Goal: Check status: Check status

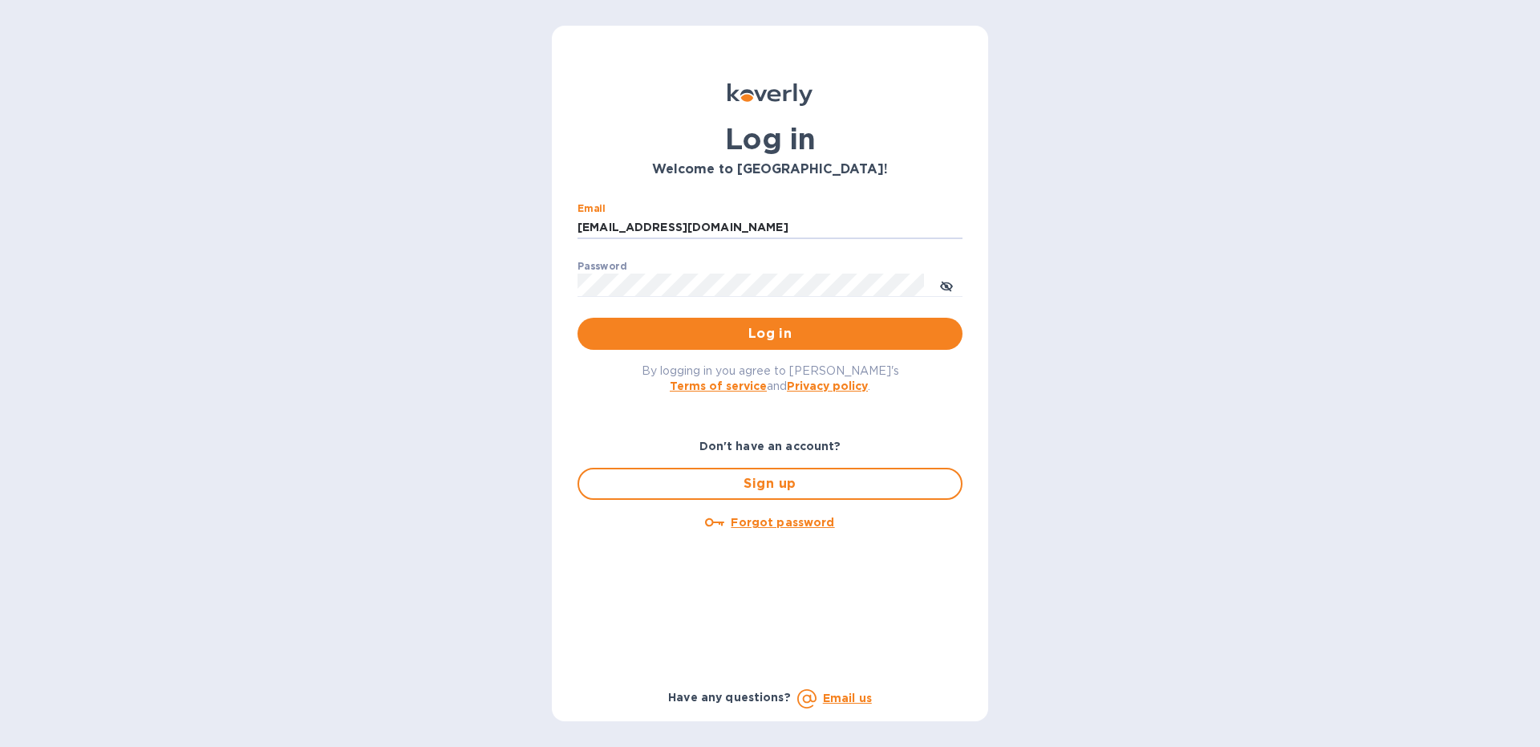
type input "[EMAIL_ADDRESS][DOMAIN_NAME]"
click at [577, 318] on button "Log in" at bounding box center [769, 334] width 385 height 32
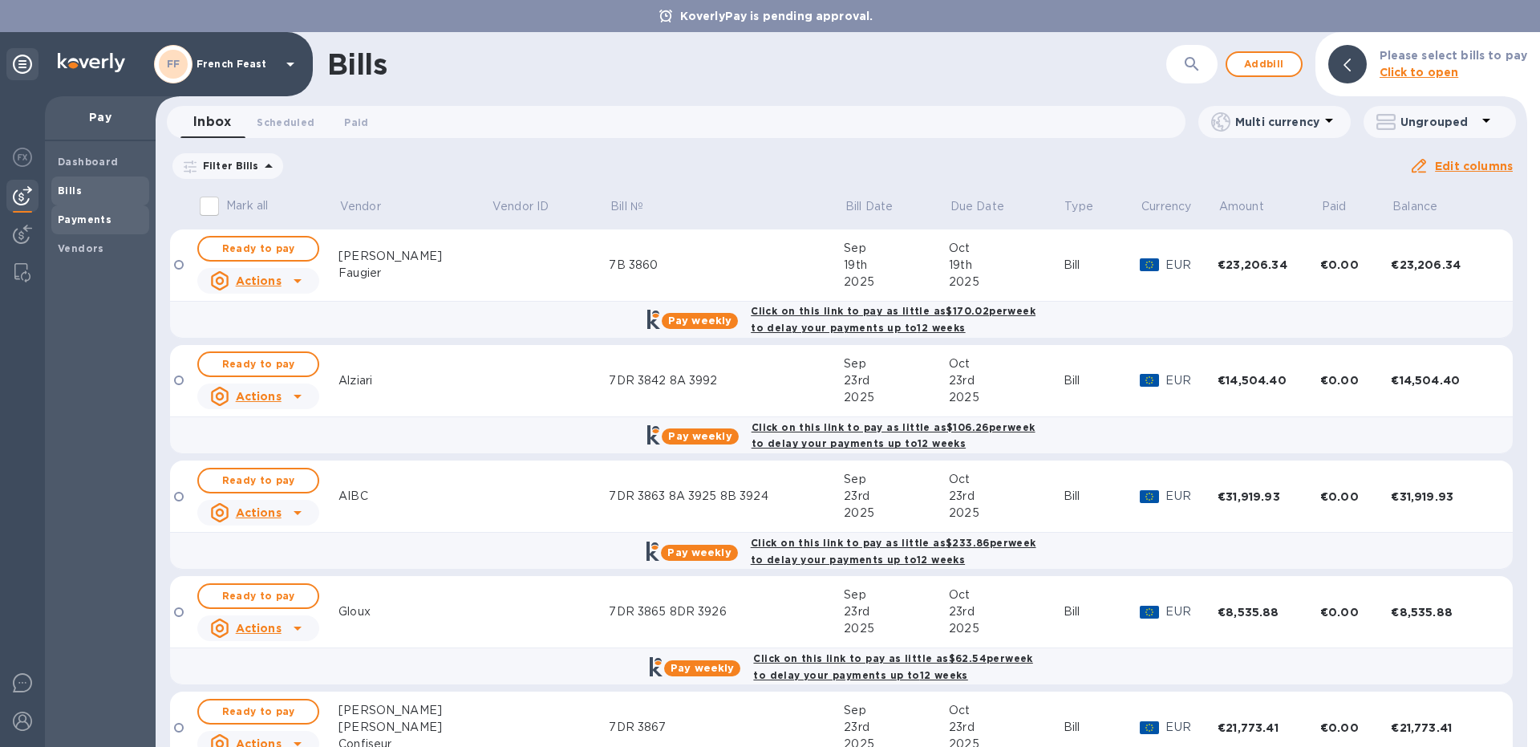
click at [99, 228] on div "Payments" at bounding box center [100, 219] width 98 height 29
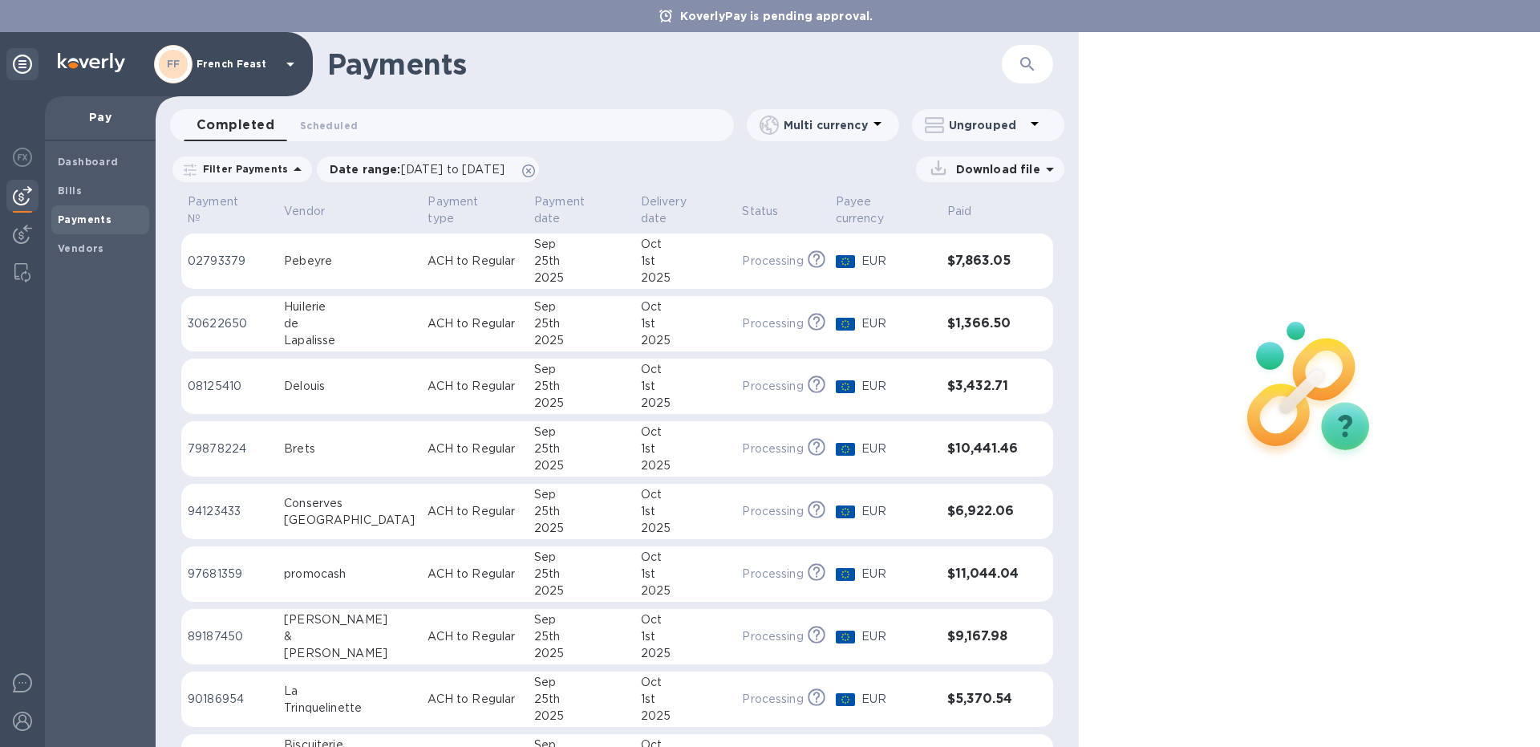
click at [302, 551] on td "promocash" at bounding box center [349, 574] width 144 height 56
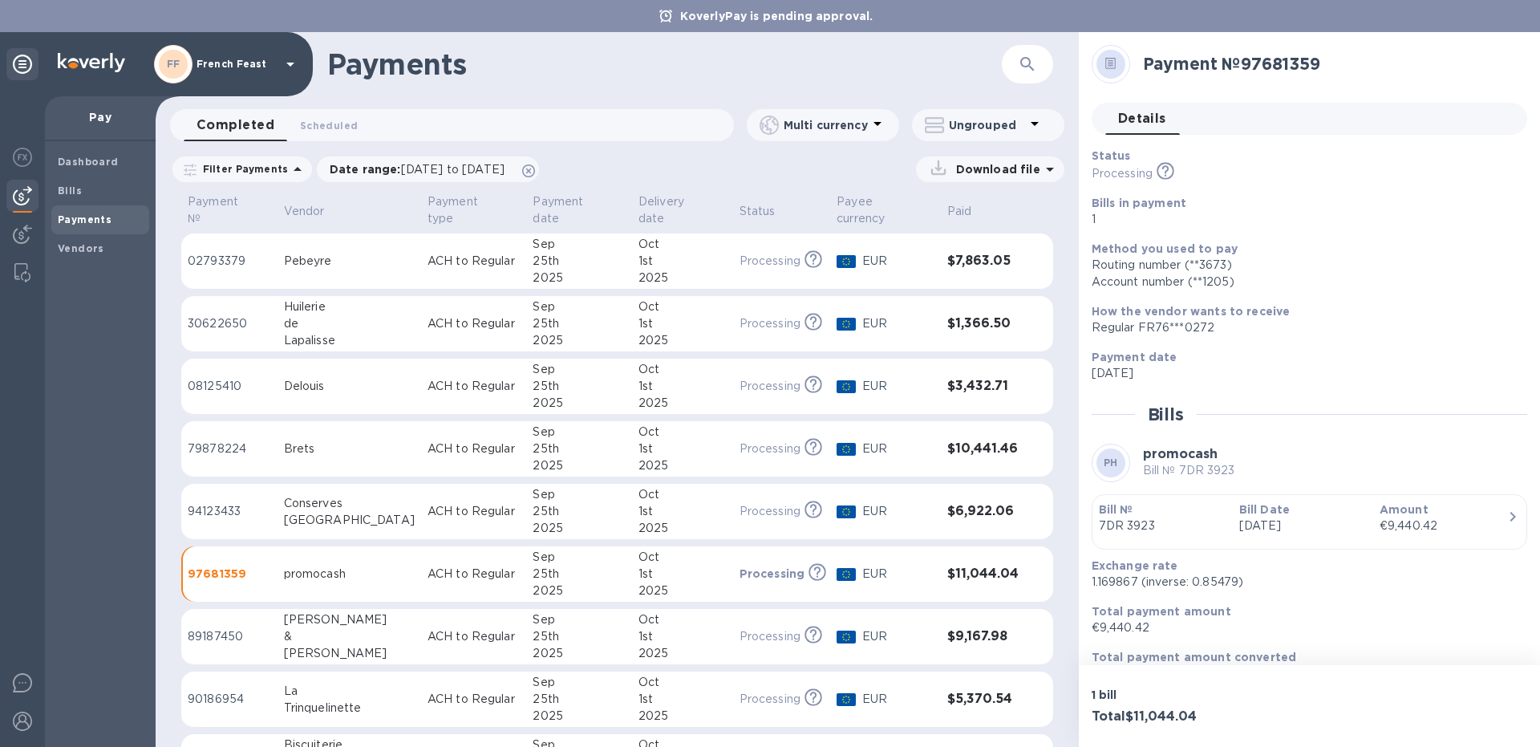
click at [234, 573] on td "97681359" at bounding box center [229, 574] width 96 height 56
click at [347, 565] on div "promocash" at bounding box center [349, 573] width 131 height 17
click at [49, 192] on div "Dashboard Bills Payments Vendors" at bounding box center [100, 443] width 111 height 605
click at [103, 199] on div "Bills" at bounding box center [100, 190] width 98 height 29
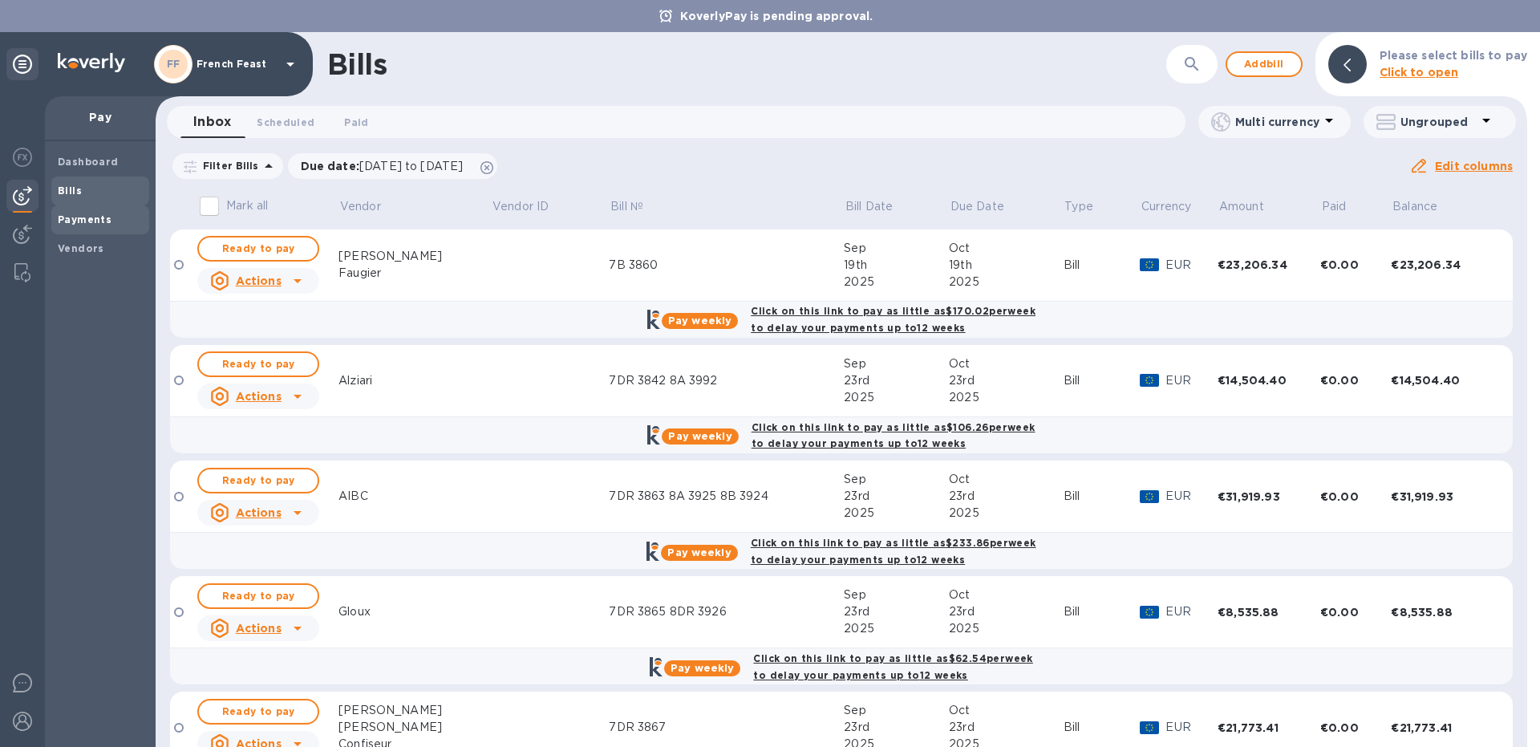
drag, startPoint x: 79, startPoint y: 209, endPoint x: 94, endPoint y: 219, distance: 18.0
click at [79, 209] on div "Payments" at bounding box center [100, 219] width 98 height 29
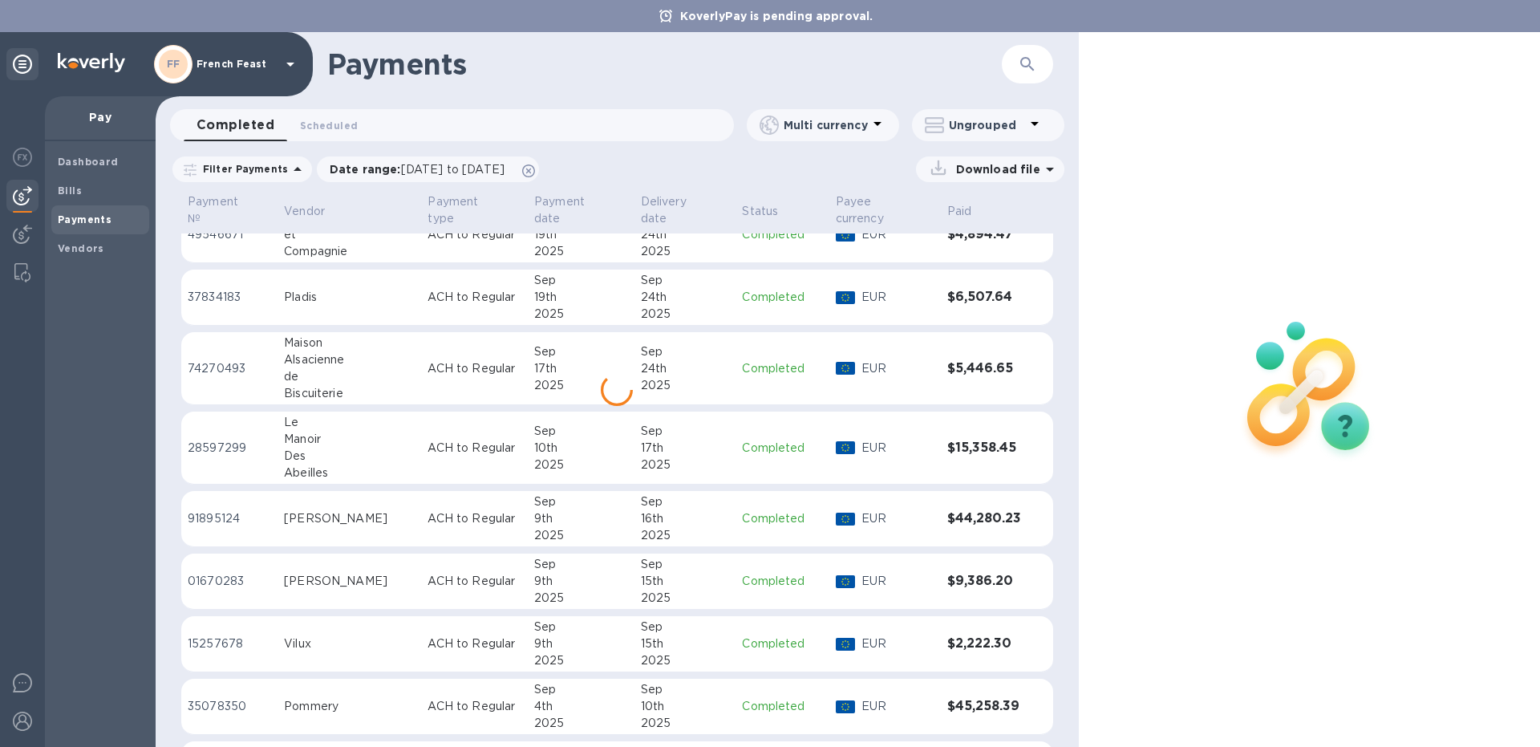
scroll to position [1408, 0]
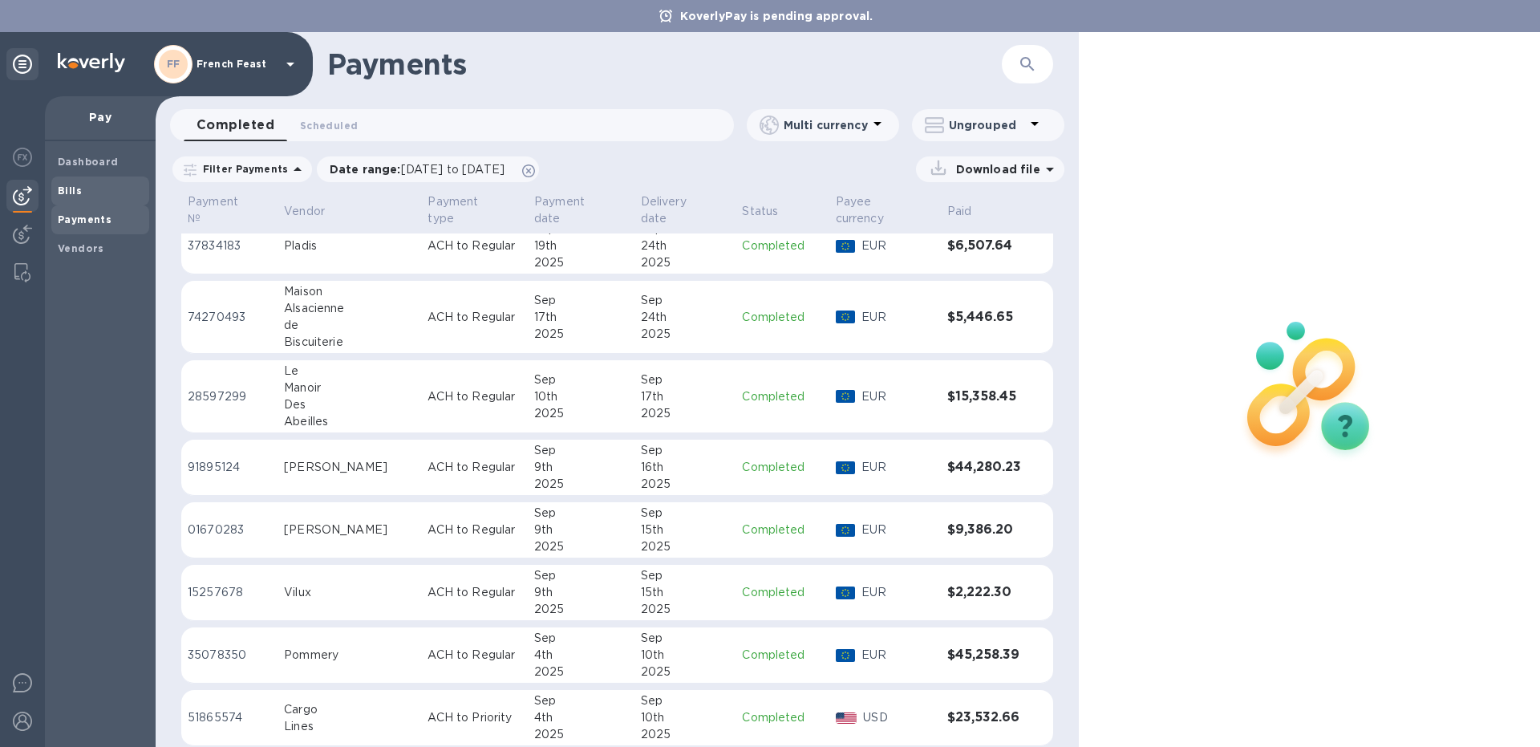
click at [77, 188] on b "Bills" at bounding box center [70, 190] width 24 height 12
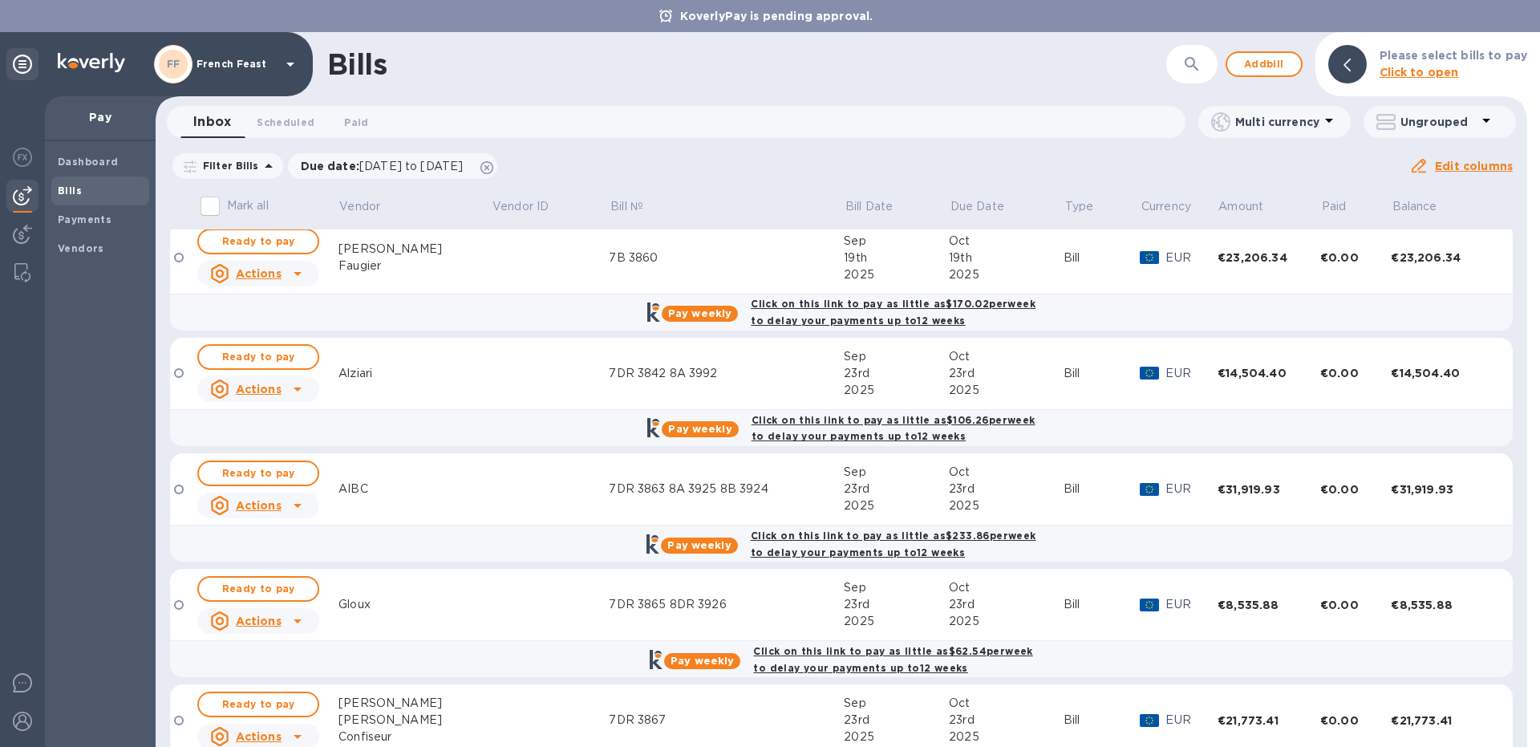
scroll to position [10, 0]
